Goal: Task Accomplishment & Management: Manage account settings

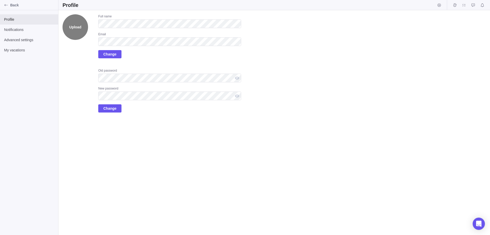
click at [76, 33] on label "Upload" at bounding box center [76, 27] width 26 height 26
click at [0, 0] on input "Upload" at bounding box center [0, 0] width 0 height 0
click at [395, 131] on div "Upload Full name Email Generate new mask Generate new mask Change Old password …" at bounding box center [274, 122] width 432 height 224
click at [65, 32] on label "Upload" at bounding box center [76, 27] width 26 height 26
click at [0, 0] on input "Upload" at bounding box center [0, 0] width 0 height 0
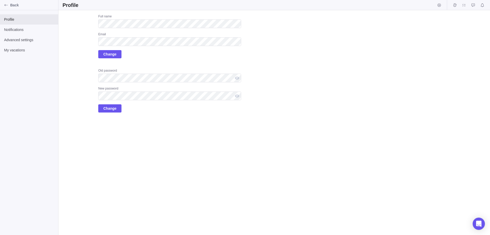
click at [75, 70] on div "Upload Full name Email Generate new mask Generate new mask Change Old password …" at bounding box center [152, 63] width 179 height 98
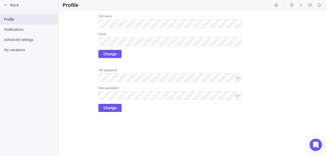
click at [85, 52] on div "Upload Full name Email Generate new mask Generate new mask Change Old password …" at bounding box center [152, 63] width 179 height 98
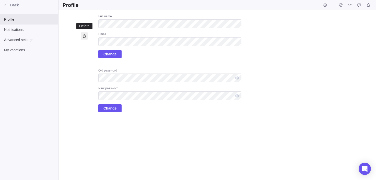
click at [84, 35] on icon at bounding box center [84, 36] width 4 height 4
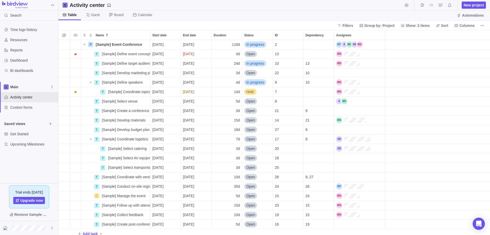
scroll to position [195, 432]
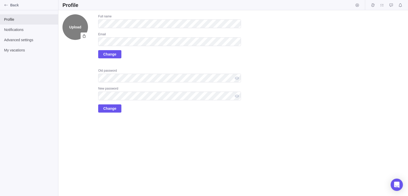
click at [76, 23] on label "Upload" at bounding box center [76, 27] width 26 height 26
click at [0, 0] on input "Upload" at bounding box center [0, 0] width 0 height 0
click at [71, 20] on label "Upload" at bounding box center [76, 27] width 26 height 26
click at [0, 0] on input "Upload" at bounding box center [0, 0] width 0 height 0
click at [81, 70] on div "Upload Full name Email Generate new mask Generate new mask Change Old password …" at bounding box center [152, 63] width 179 height 98
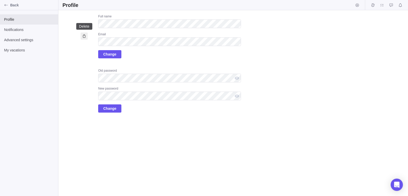
click at [85, 36] on icon at bounding box center [84, 36] width 4 height 4
click at [114, 54] on span "Change" at bounding box center [109, 54] width 13 height 6
